Goal: Task Accomplishment & Management: Complete application form

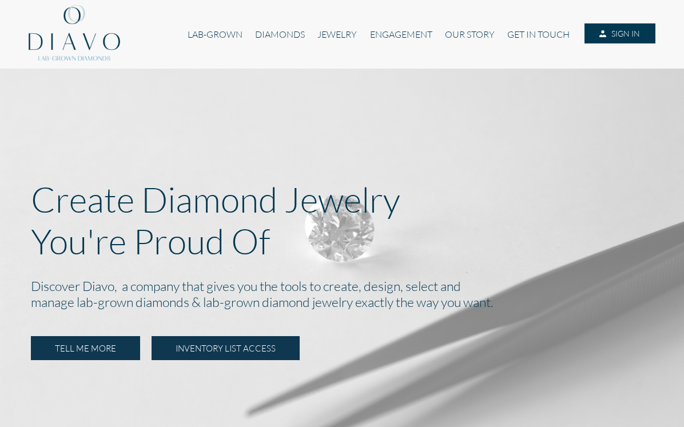
click at [225, 349] on link "INVENTORY LIST ACCESS" at bounding box center [225, 348] width 148 height 24
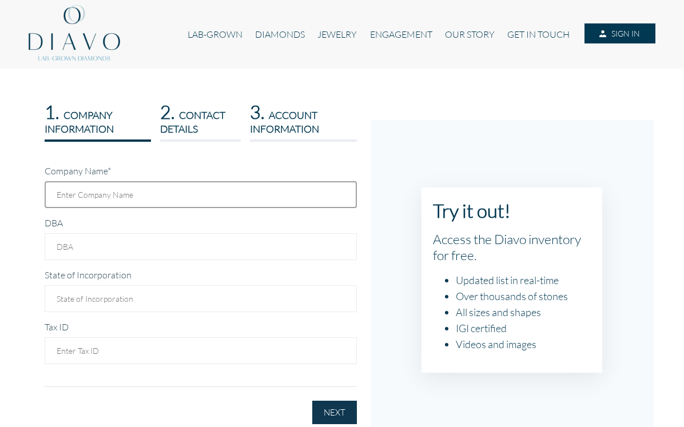
click at [150, 195] on input "text" at bounding box center [201, 194] width 312 height 27
click at [156, 198] on input "text" at bounding box center [201, 194] width 312 height 27
click at [55, 193] on input "Big Candle Company" at bounding box center [201, 194] width 312 height 27
type input "The Big Candle Company"
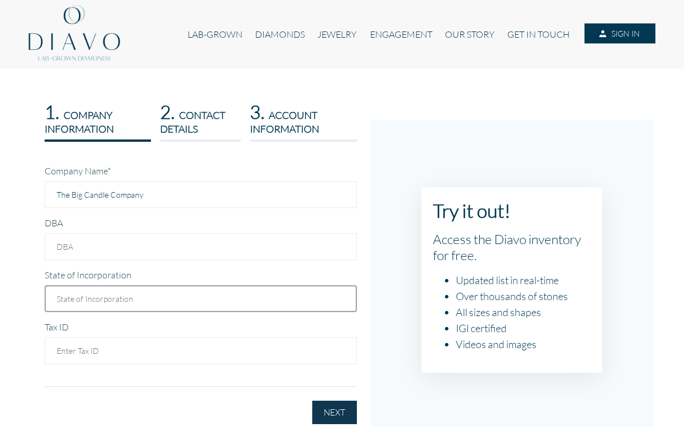
click at [98, 300] on input "text" at bounding box center [201, 298] width 312 height 27
type input "[US_STATE]"
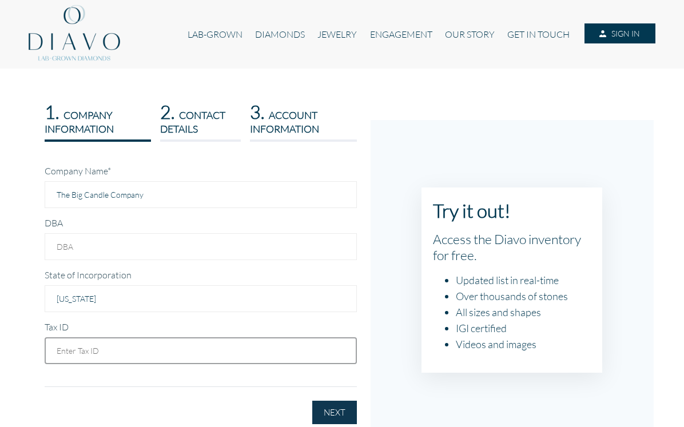
click at [98, 354] on input "text" at bounding box center [201, 350] width 312 height 27
type input "991059054"
click at [344, 408] on button "NEXT" at bounding box center [334, 412] width 45 height 23
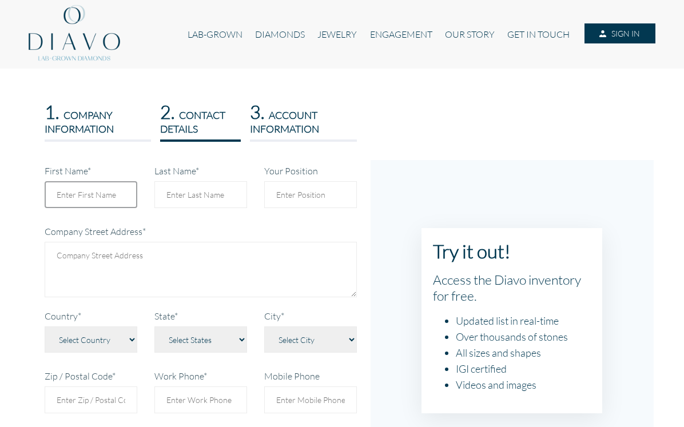
click at [98, 198] on input "First Name*" at bounding box center [91, 194] width 93 height 27
type input "Colin"
type input "Trimble"
type textarea "1835 Newport Blvd, a109-124"
select select "233"
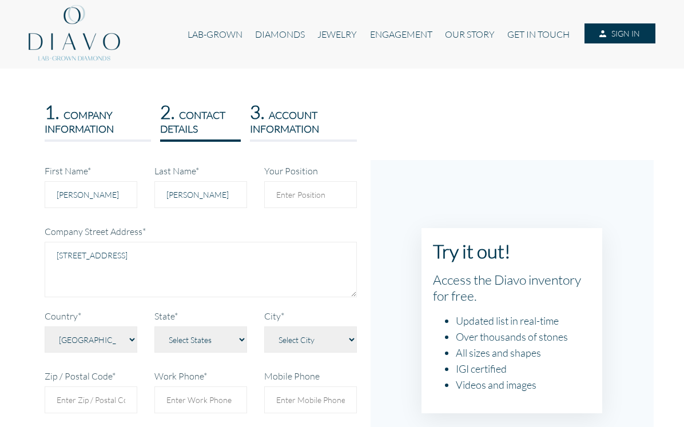
type input "92627"
type input "9499032923"
click at [297, 190] on input "Your Position" at bounding box center [310, 194] width 93 height 27
drag, startPoint x: 174, startPoint y: 254, endPoint x: -5, endPoint y: 254, distance: 179.5
click at [0, 254] on html "LAB-GROWN DIAMONDS JEWELRY ENGAGEMENT OUR STORY GET IN TOUCH SIGN IN 1." at bounding box center [342, 349] width 684 height 699
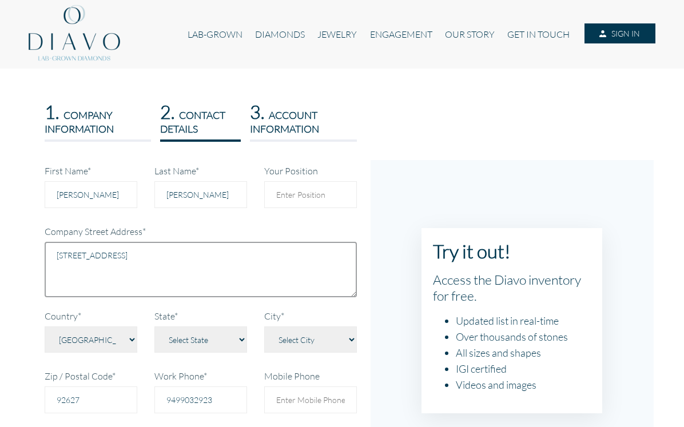
click at [97, 258] on textarea "102 Gold AVe SW" at bounding box center [201, 269] width 312 height 55
click at [198, 250] on textarea "102 Gold Ave SW" at bounding box center [201, 269] width 312 height 55
type textarea "102 Gold Ave SW, Ste 559"
click at [208, 337] on select "Select State Alabama Alaska American Samoa Arizona Arkansas Baker Island Califo…" at bounding box center [200, 339] width 93 height 26
select select "1423"
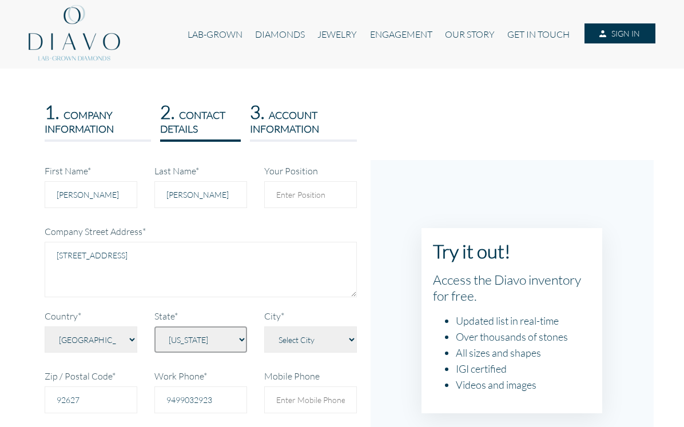
click at [154, 328] on select "Select State Alabama Alaska American Samoa Arizona Arkansas Baker Island Califo…" at bounding box center [200, 339] width 93 height 26
click at [302, 345] on select "Select City" at bounding box center [310, 339] width 93 height 26
select select "Albuquerque"
click at [264, 328] on select "Select City Agua Fria Alamo Alamogordo Albuquerque Angel Fire Anthony Arenas Va…" at bounding box center [310, 339] width 93 height 26
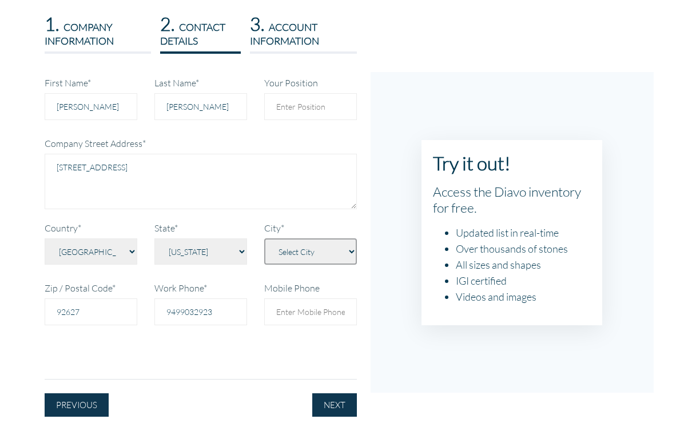
scroll to position [91, 0]
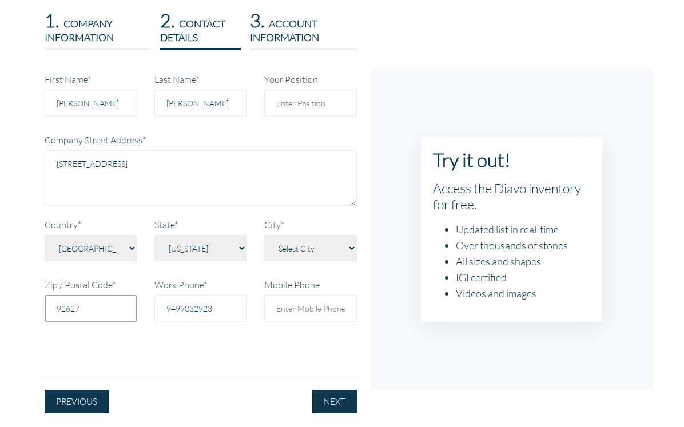
drag, startPoint x: 93, startPoint y: 310, endPoint x: 39, endPoint y: 310, distance: 54.3
click at [38, 310] on div "Zip / Postal Code* 92627" at bounding box center [91, 299] width 110 height 43
type input "87102"
click at [245, 350] on div "First Name* Colin Last Name* Trimble Your Position Company Street Address* 102 …" at bounding box center [201, 219] width 312 height 293
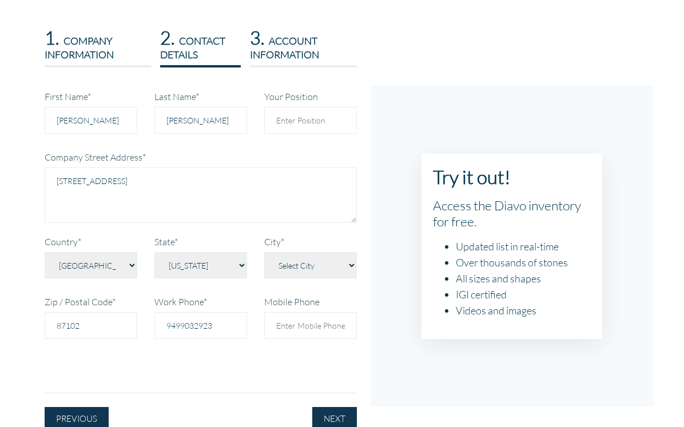
scroll to position [71, 0]
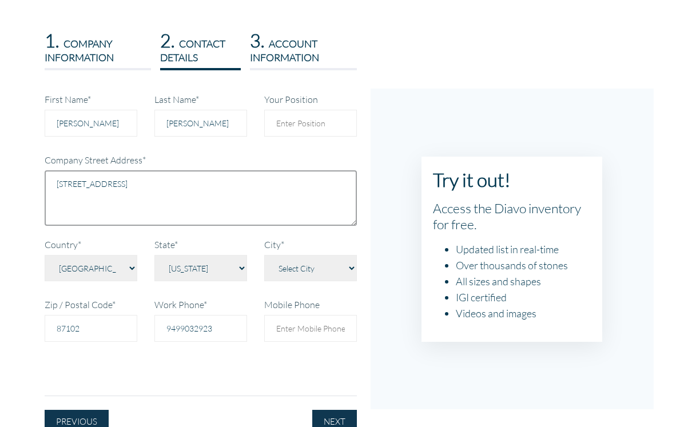
drag, startPoint x: 155, startPoint y: 189, endPoint x: 37, endPoint y: 185, distance: 118.9
click at [37, 185] on div "Company Name* The Big Candle Company DBA State of Incorporation New Mexico Tax …" at bounding box center [200, 256] width 329 height 354
click at [253, 202] on textarea "102 Gold Ave SW, Ste 559" at bounding box center [201, 197] width 312 height 55
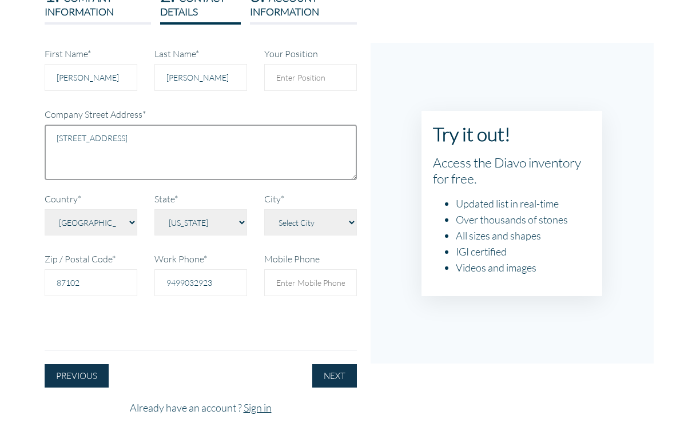
scroll to position [121, 0]
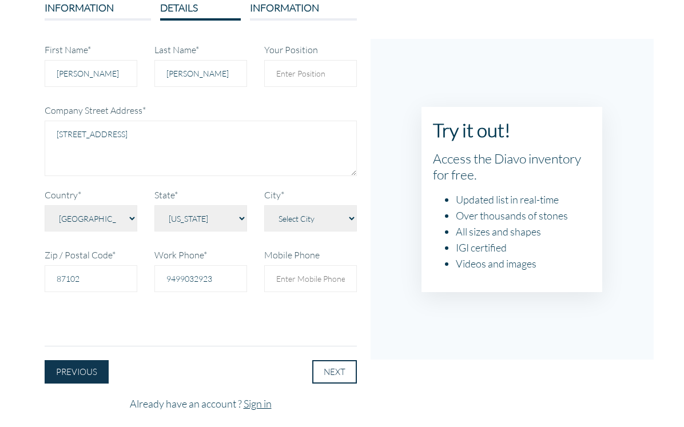
click at [324, 374] on button "NEXT" at bounding box center [334, 371] width 45 height 23
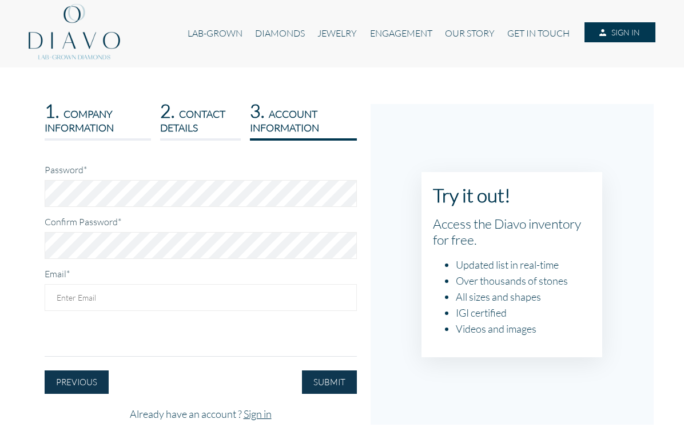
scroll to position [0, 0]
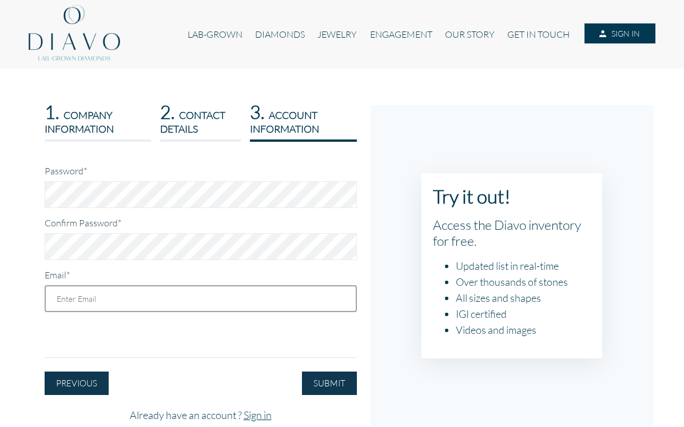
click at [81, 294] on input "Email*" at bounding box center [201, 298] width 312 height 27
type input "colintrimble43@gmail.com"
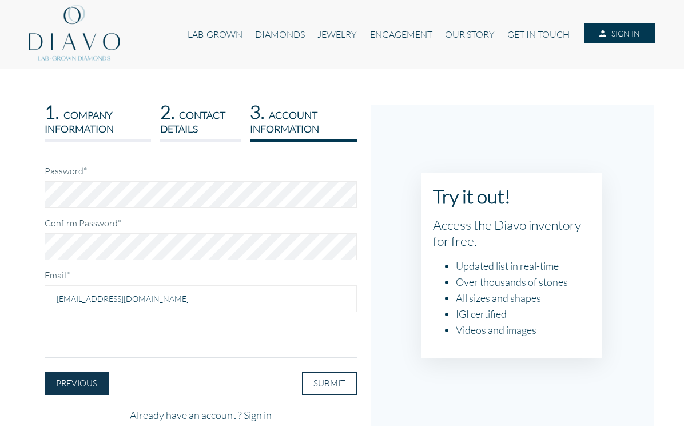
click at [304, 378] on button "SUBMIT" at bounding box center [329, 383] width 55 height 23
